Goal: Task Accomplishment & Management: Use online tool/utility

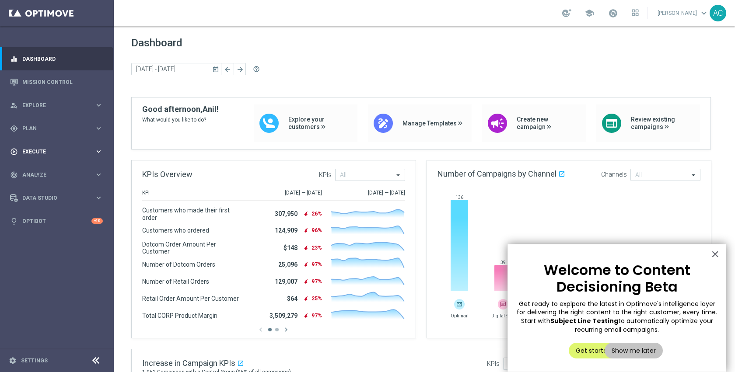
click at [41, 156] on div "play_circle_outline Execute keyboard_arrow_right" at bounding box center [56, 151] width 113 height 23
click at [38, 134] on div "gps_fixed Plan keyboard_arrow_right" at bounding box center [56, 128] width 113 height 23
click at [38, 174] on span "Templates" at bounding box center [54, 172] width 63 height 5
click at [40, 187] on link "Optimail" at bounding box center [59, 186] width 64 height 7
click at [43, 133] on div "gps_fixed Plan keyboard_arrow_right" at bounding box center [56, 128] width 113 height 23
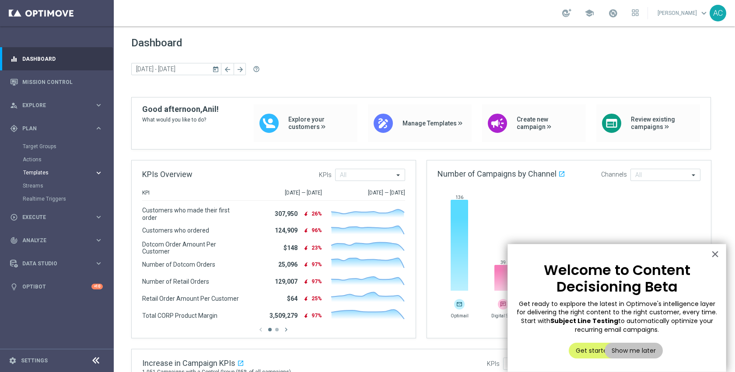
click at [43, 172] on span "Templates" at bounding box center [54, 172] width 63 height 5
click at [42, 185] on link "Optimail" at bounding box center [59, 186] width 64 height 7
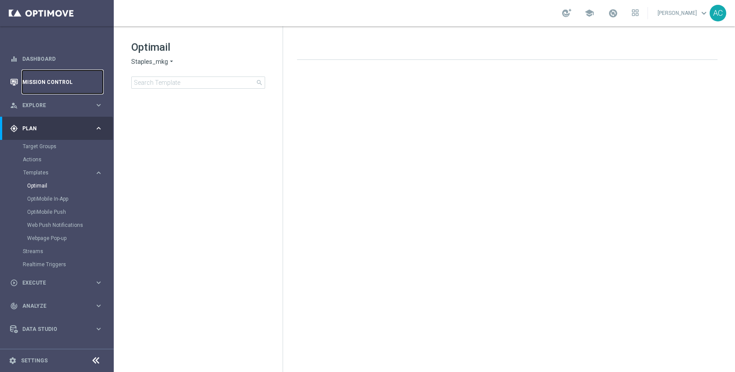
click at [25, 82] on link "Mission Control" at bounding box center [62, 81] width 81 height 23
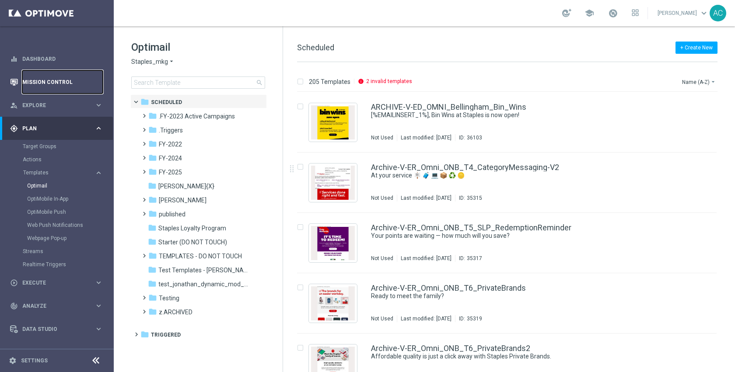
click at [46, 84] on link "Mission Control" at bounding box center [62, 81] width 81 height 23
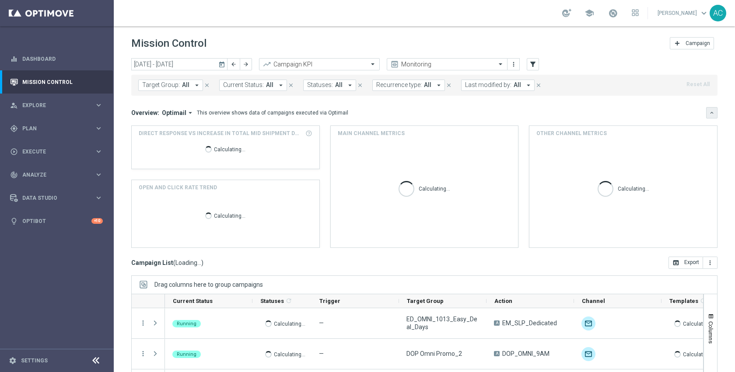
click at [709, 112] on icon "keyboard_arrow_down" at bounding box center [712, 113] width 6 height 6
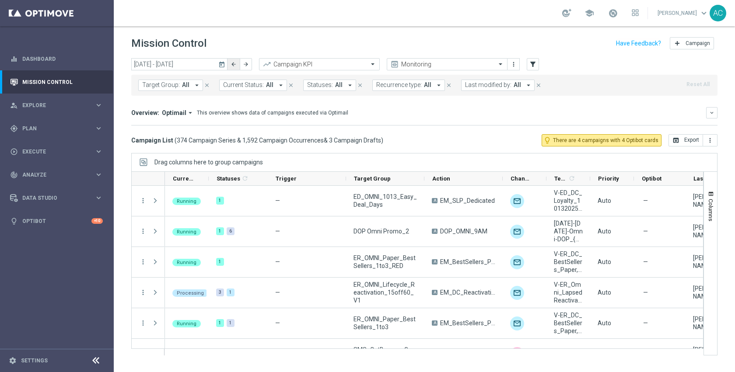
click at [231, 65] on icon "arrow_back" at bounding box center [234, 64] width 6 height 6
type input "06 Oct 2025 - 12 Oct 2025"
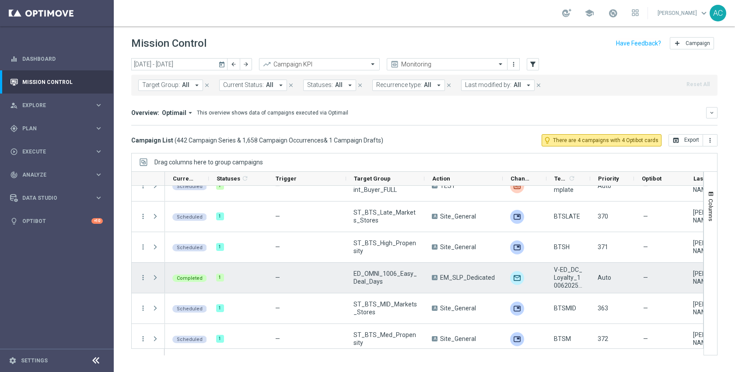
scroll to position [84, 0]
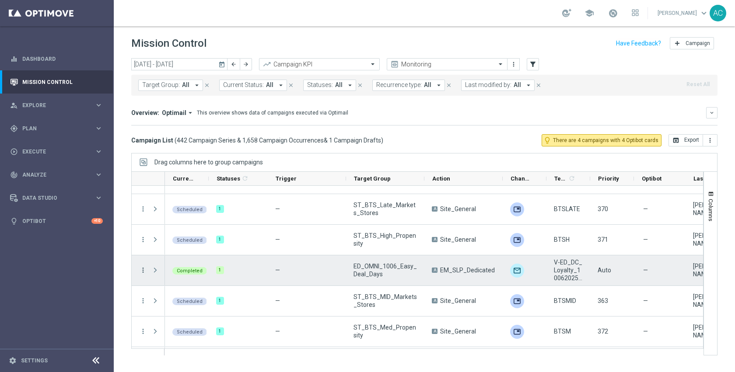
click at [144, 271] on icon "more_vert" at bounding box center [143, 271] width 8 height 8
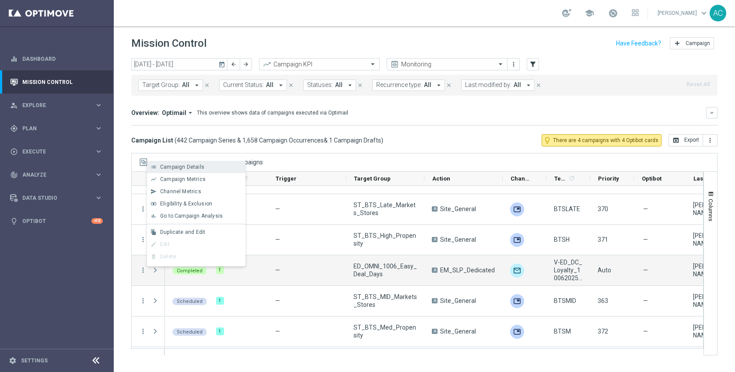
click at [206, 170] on div "Campaign Details" at bounding box center [200, 167] width 81 height 6
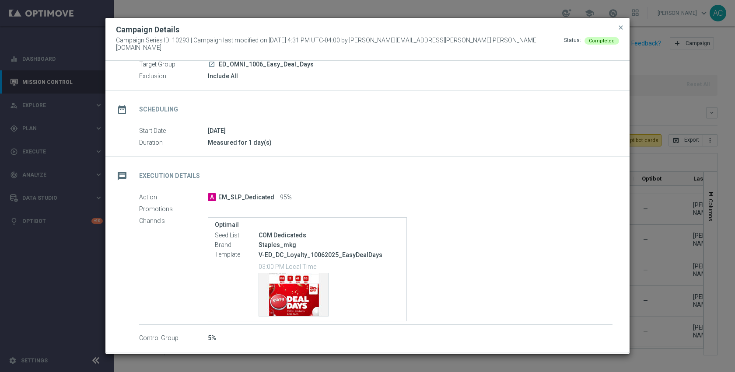
scroll to position [38, 0]
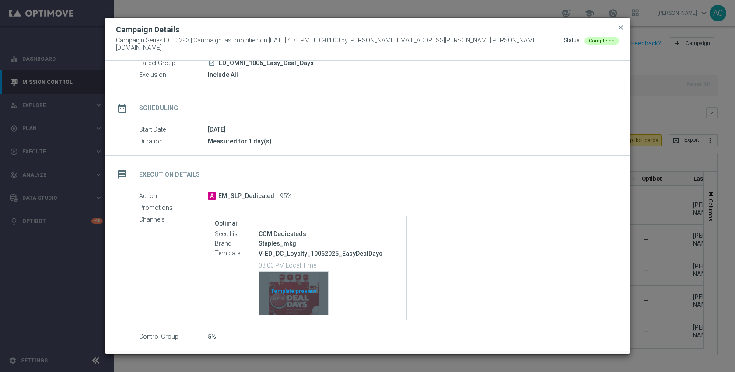
click at [294, 287] on div "Template preview" at bounding box center [293, 293] width 69 height 43
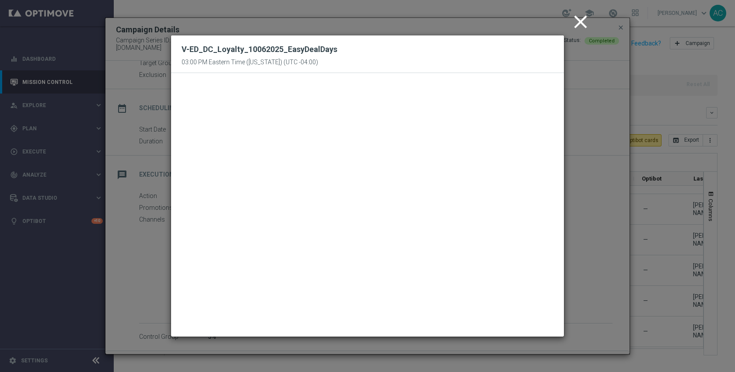
click at [586, 20] on icon "close" at bounding box center [581, 22] width 22 height 22
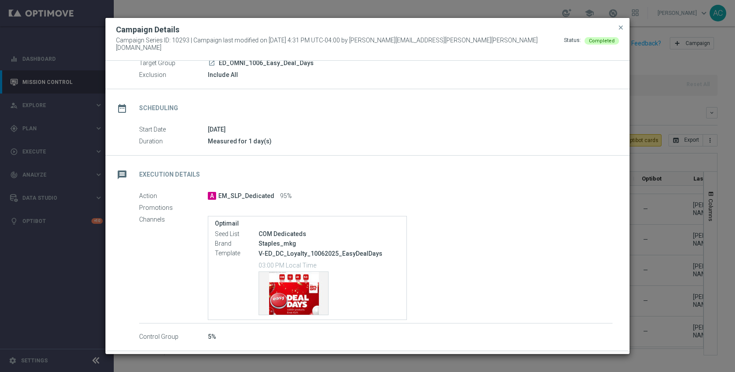
click at [625, 29] on button "close" at bounding box center [621, 27] width 9 height 11
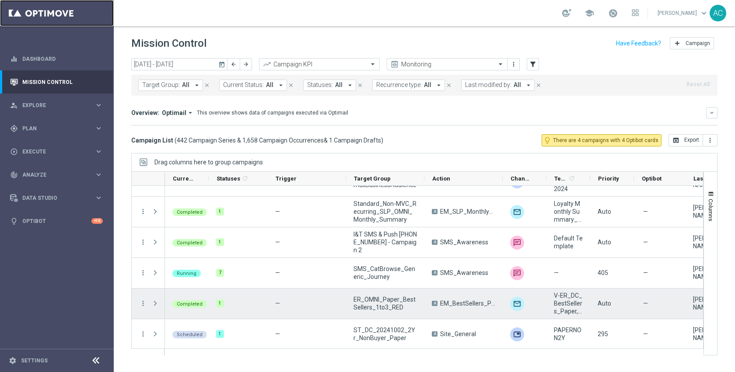
scroll to position [390, 0]
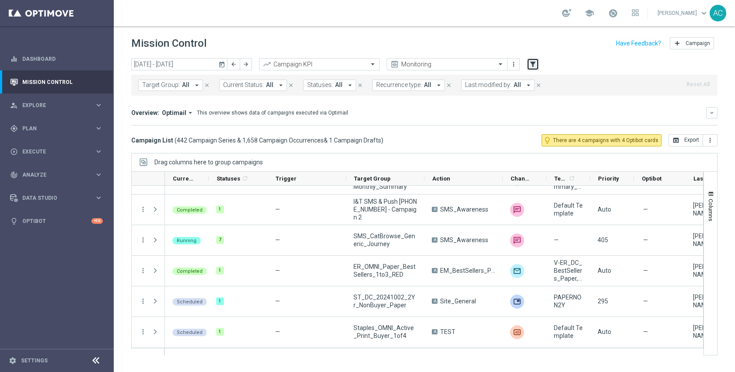
click at [532, 66] on icon "filter_alt" at bounding box center [533, 64] width 8 height 8
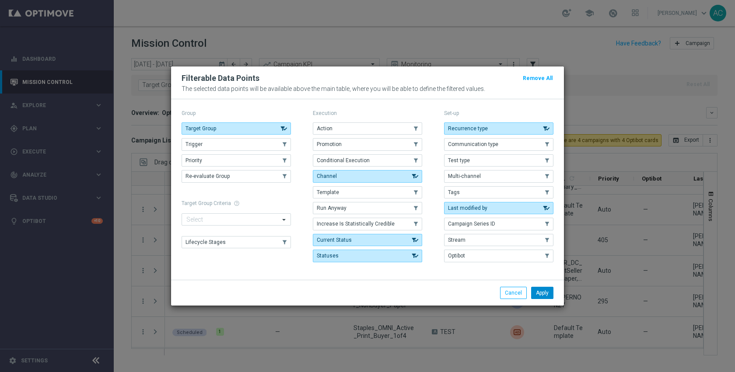
click at [544, 289] on button "Apply" at bounding box center [542, 293] width 22 height 12
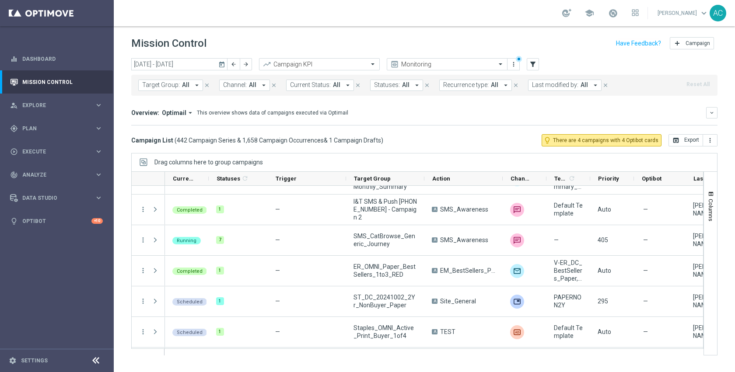
click at [249, 87] on span "All" at bounding box center [252, 84] width 7 height 7
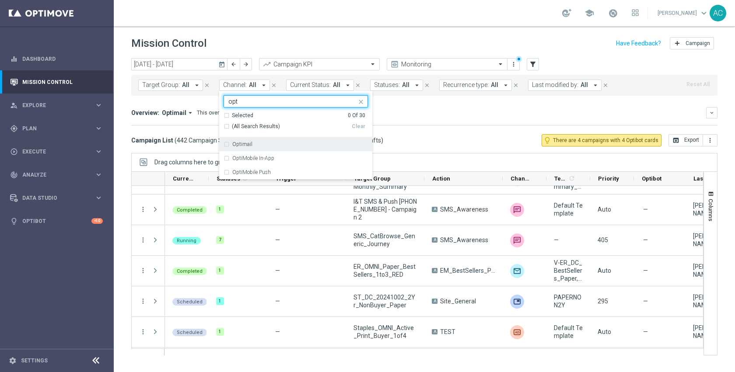
click at [264, 148] on div "Optimail" at bounding box center [296, 144] width 144 height 14
type input "opt"
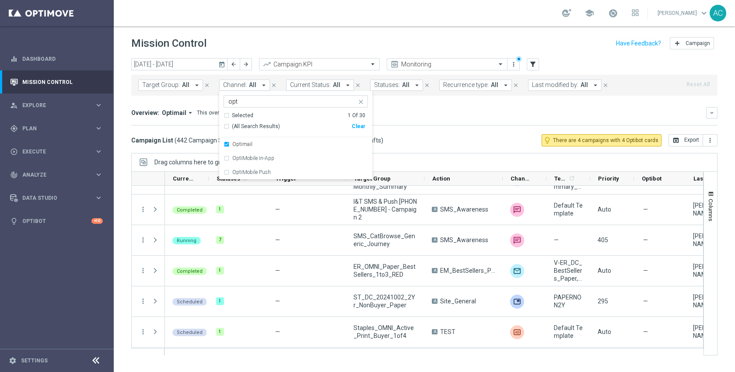
click at [407, 111] on div "Overview: Optimail arrow_drop_down This overview shows data of campaigns execut…" at bounding box center [418, 113] width 575 height 8
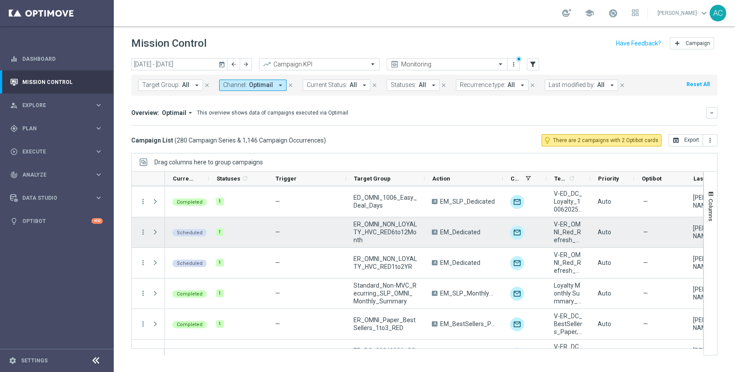
scroll to position [0, 0]
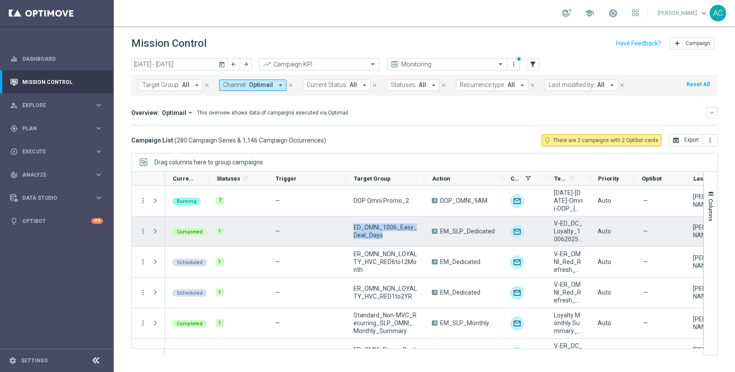
drag, startPoint x: 383, startPoint y: 237, endPoint x: 354, endPoint y: 229, distance: 29.6
click at [354, 229] on span "ED_OMNI_1006_Easy_Deal_Days" at bounding box center [385, 232] width 63 height 16
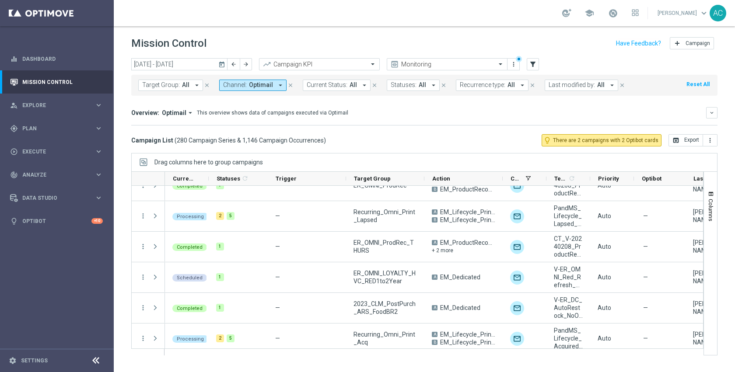
scroll to position [660, 0]
click at [168, 86] on span "Target Group:" at bounding box center [161, 84] width 38 height 7
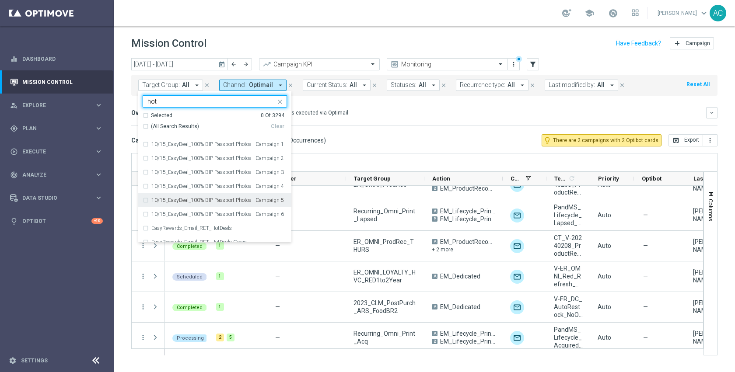
scroll to position [44, 0]
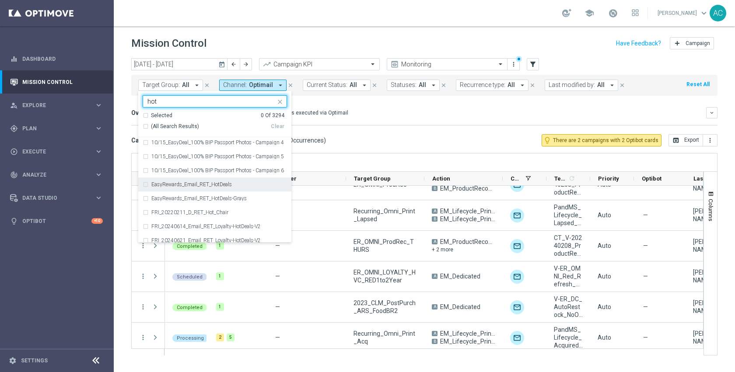
click at [202, 179] on div "EasyRewards_Email_RET_HotDeals" at bounding box center [215, 185] width 144 height 14
type input "hot"
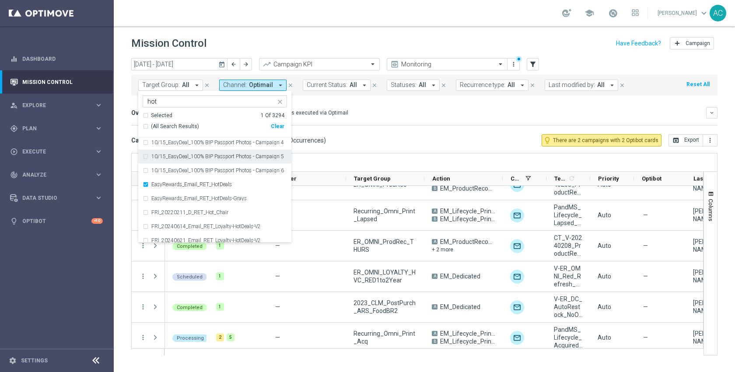
click at [384, 110] on div "Overview: Optimail arrow_drop_down This overview shows data of campaigns execut…" at bounding box center [418, 113] width 575 height 8
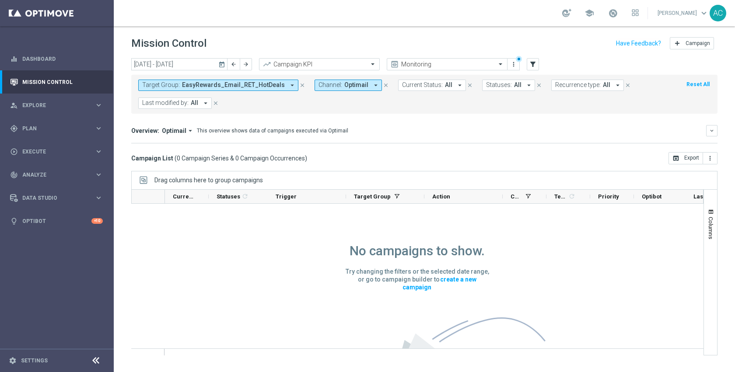
scroll to position [0, 0]
click at [260, 86] on span "EasyRewards_Email_RET_HotDeals" at bounding box center [233, 84] width 103 height 7
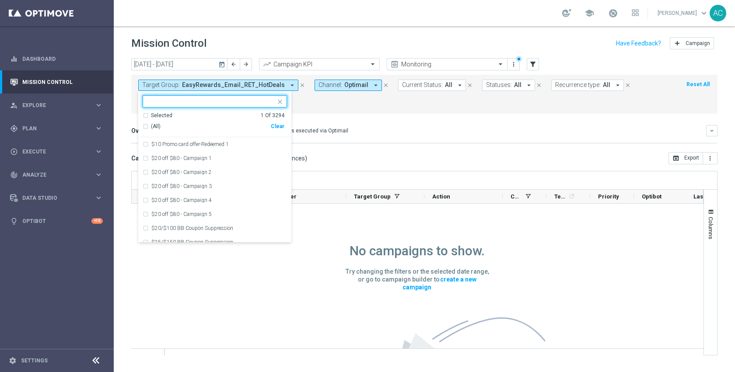
click at [0, 0] on div "Clear" at bounding box center [0, 0] width 0 height 0
click at [397, 128] on div "Overview: Optimail arrow_drop_down This overview shows data of campaigns execut…" at bounding box center [418, 131] width 575 height 8
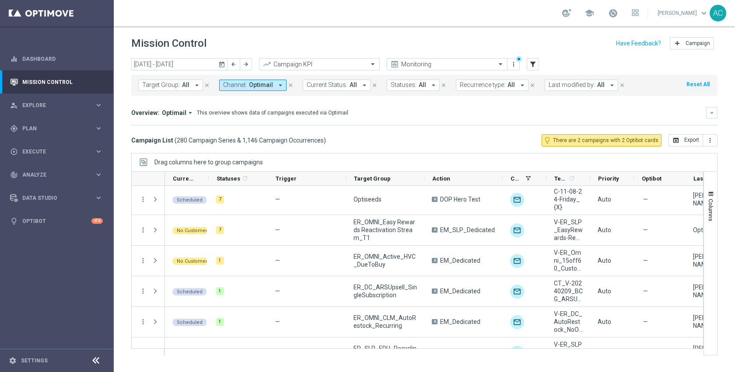
scroll to position [7397, 0]
